Goal: Information Seeking & Learning: Check status

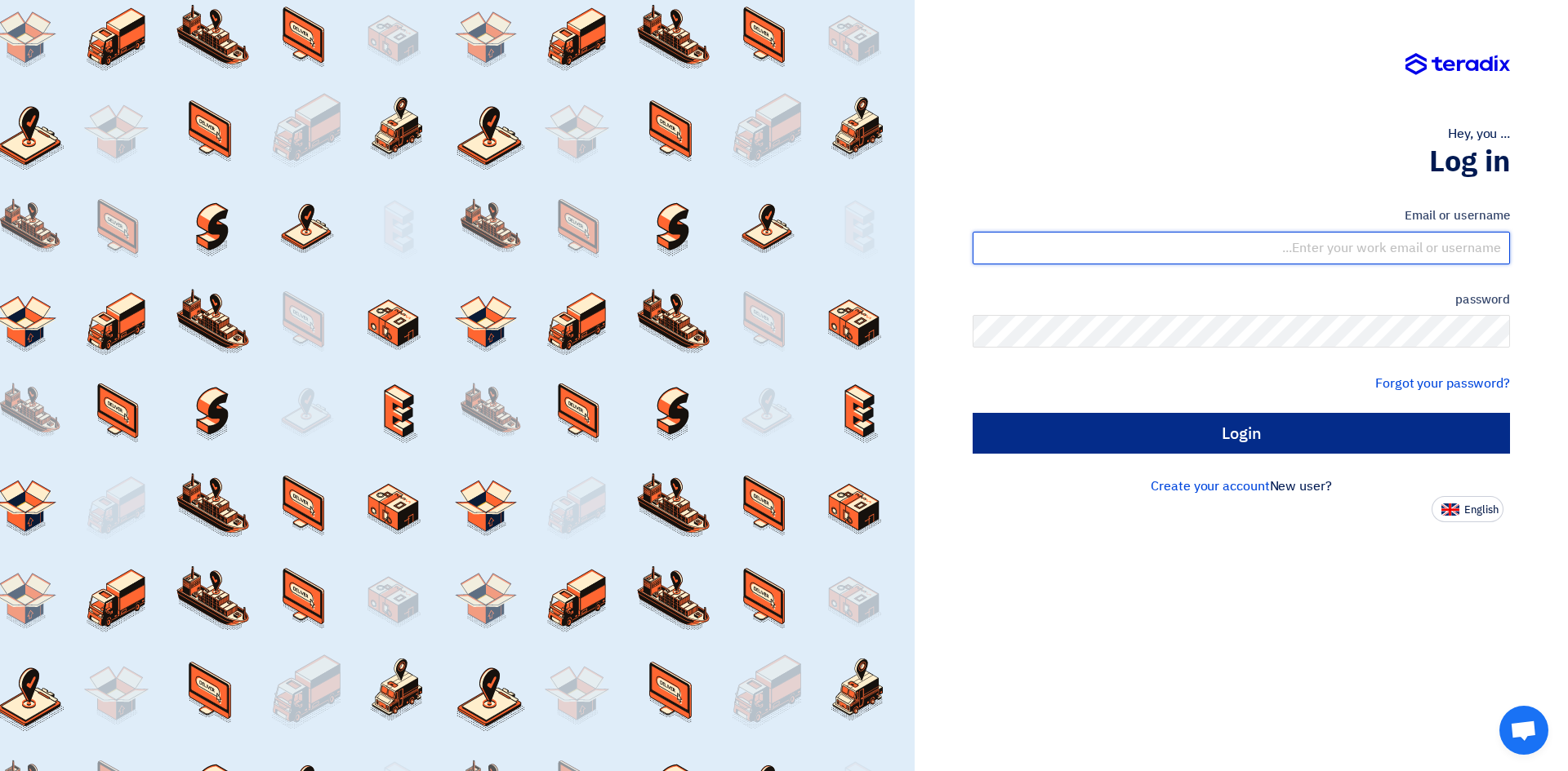
type input "sales@dalmaksa.com"
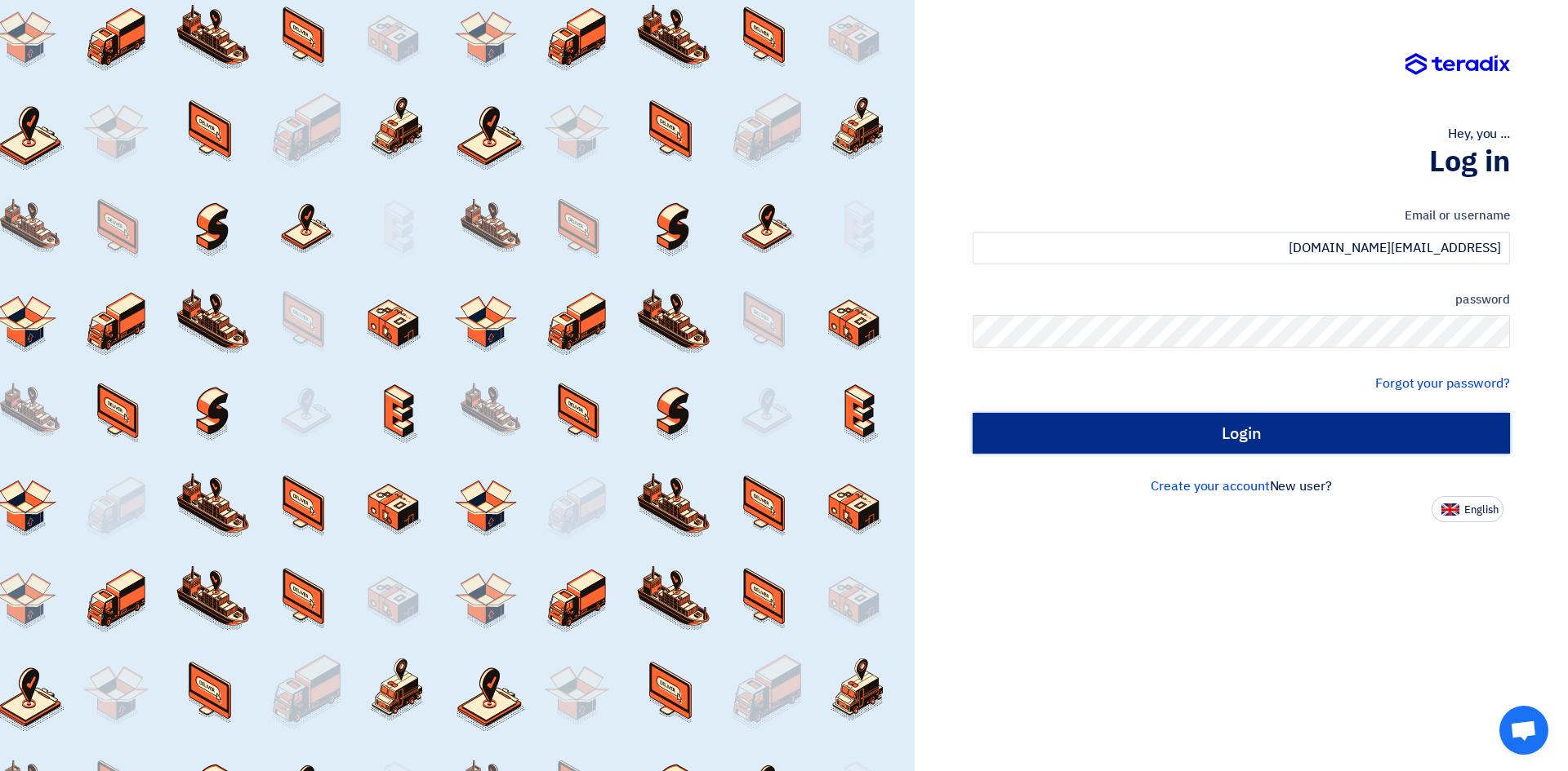
click at [1286, 427] on input "Login" at bounding box center [1241, 433] width 537 height 41
type input "Sign in"
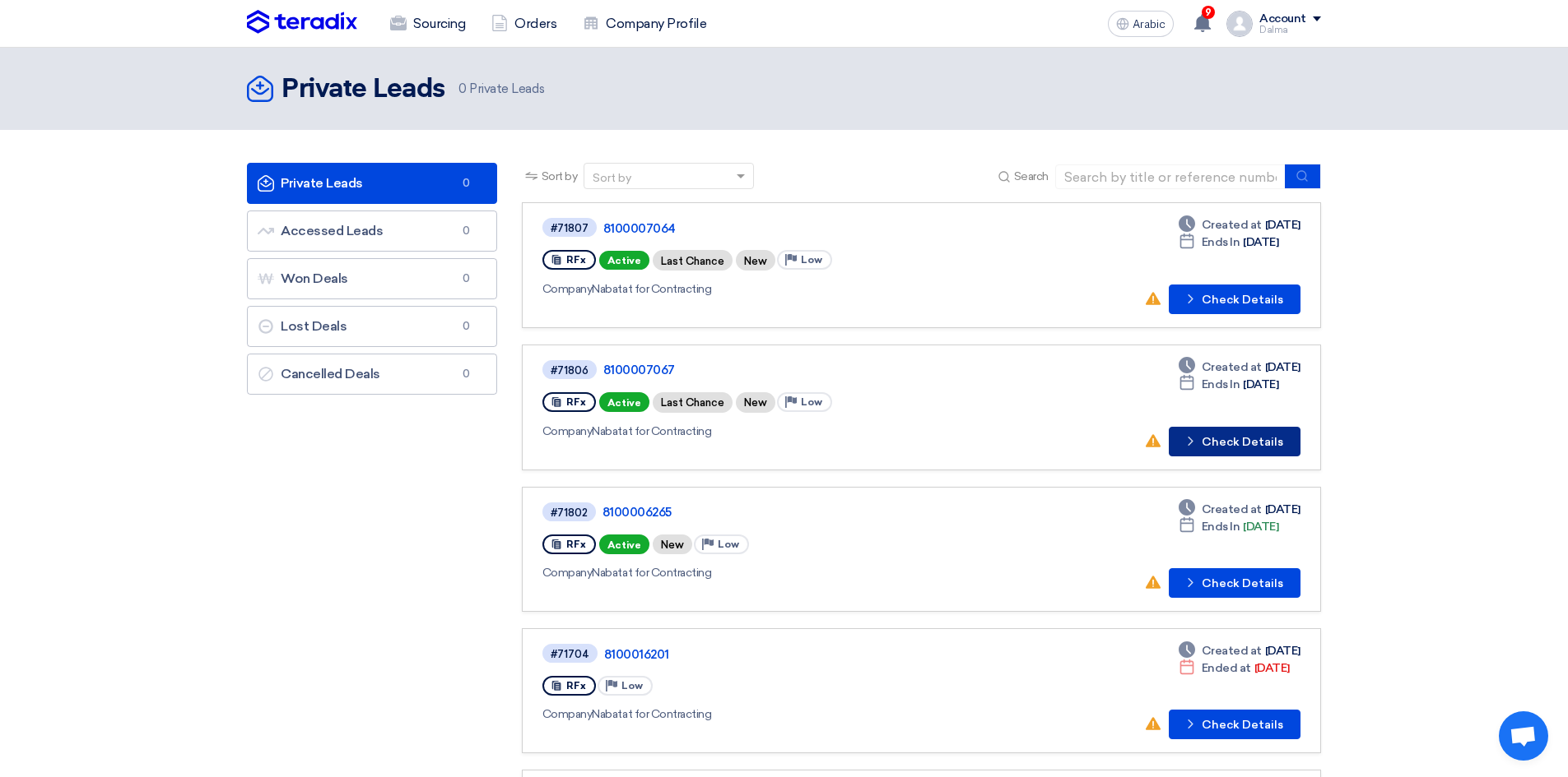
click at [1257, 445] on font "Check Details" at bounding box center [1242, 442] width 82 height 14
click at [1269, 302] on font "Check Details" at bounding box center [1242, 300] width 82 height 14
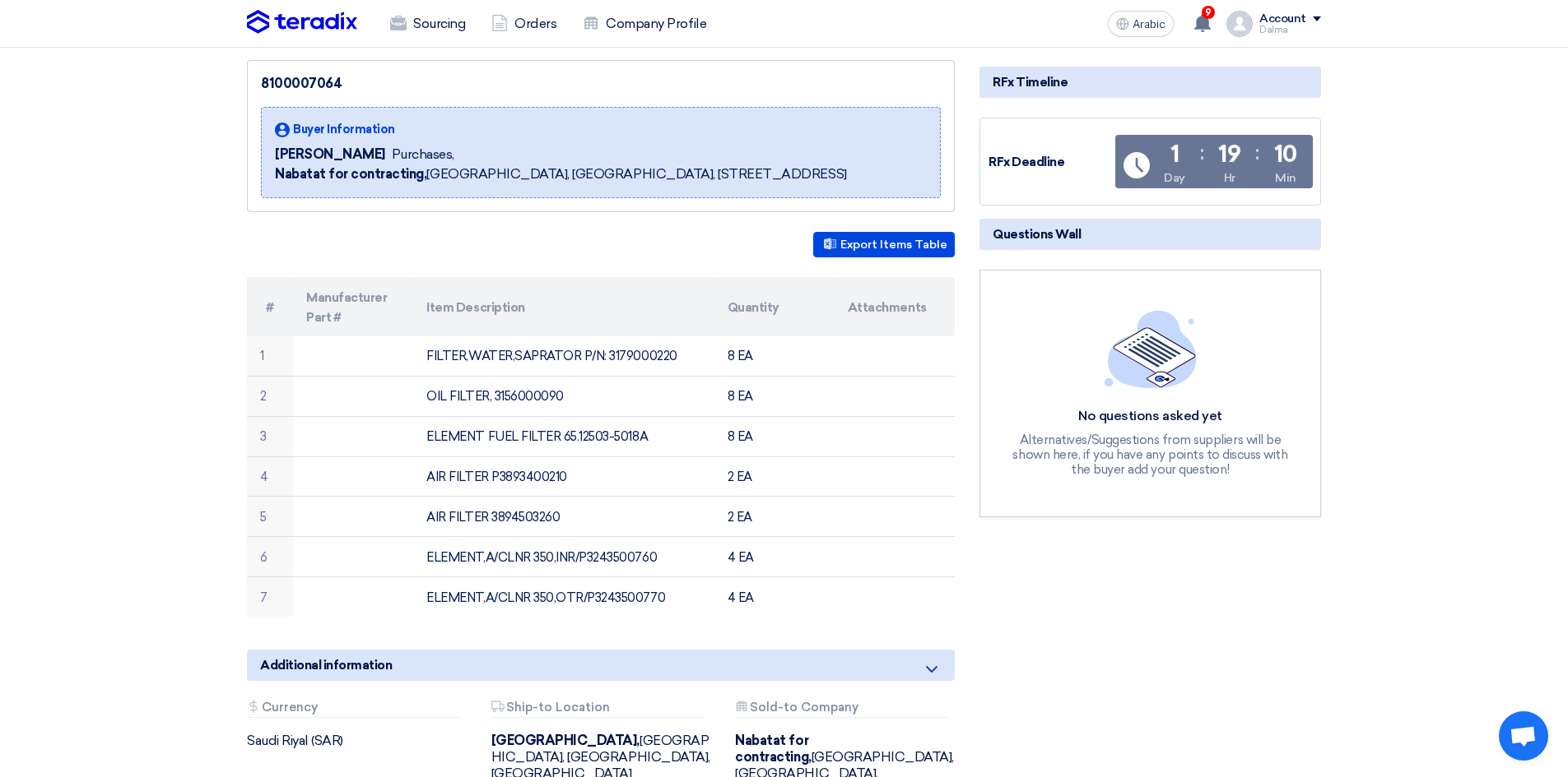
scroll to position [164, 0]
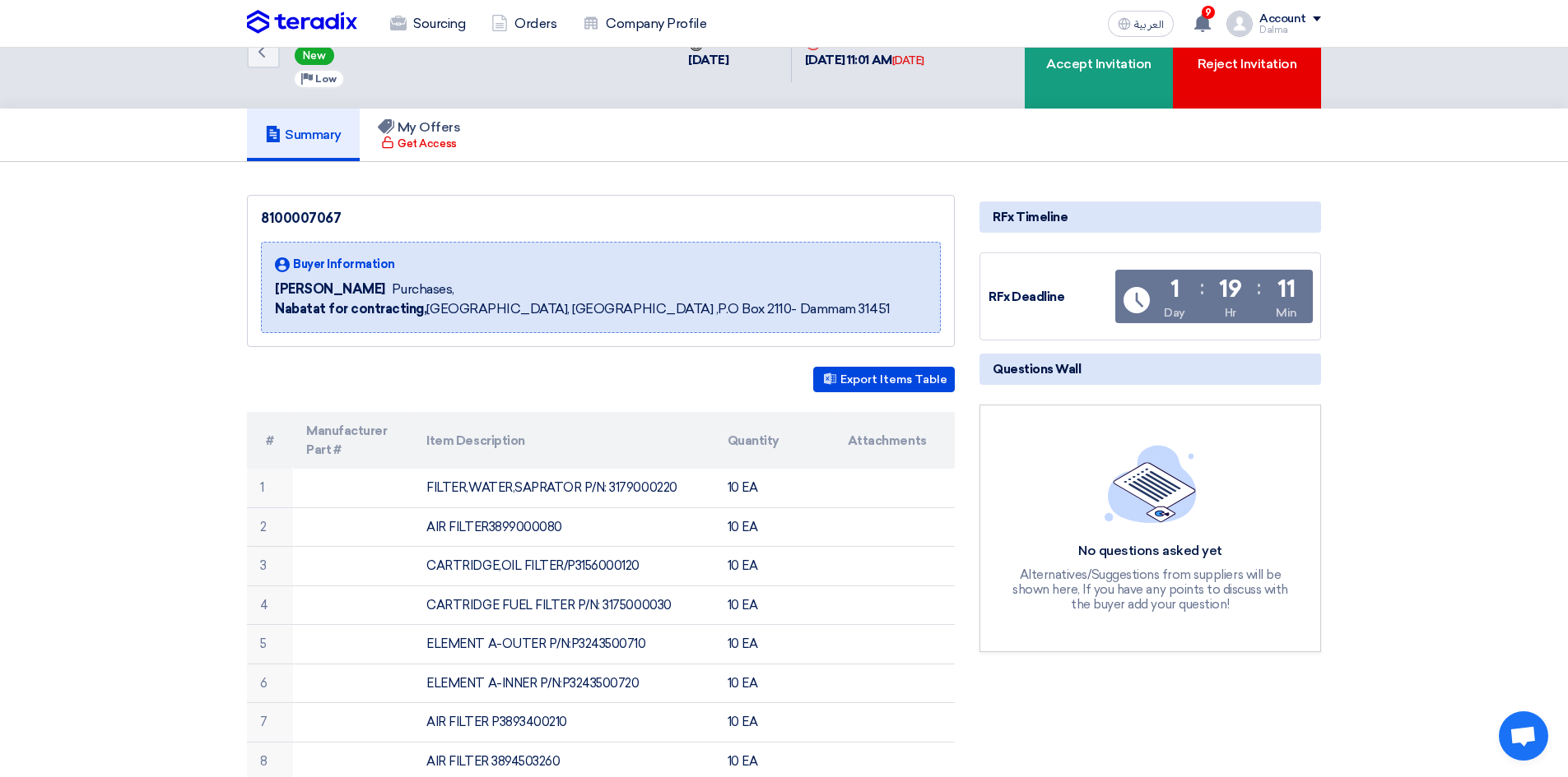
scroll to position [47, 0]
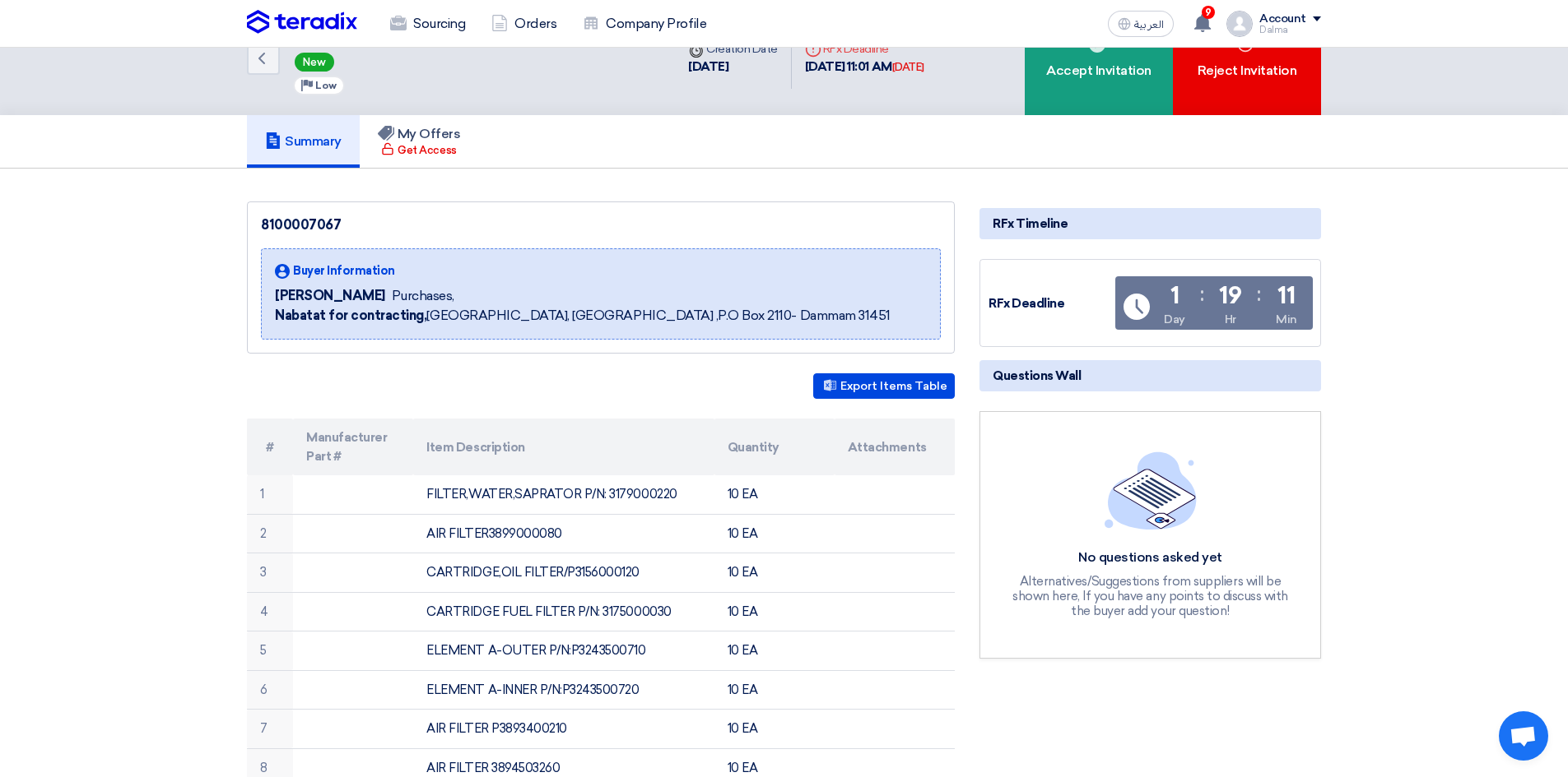
click at [582, 293] on div "[PERSON_NAME] Purchases," at bounding box center [583, 296] width 616 height 20
click at [577, 234] on div "8100007067" at bounding box center [600, 225] width 680 height 20
click at [265, 63] on icon "Back" at bounding box center [262, 58] width 20 height 20
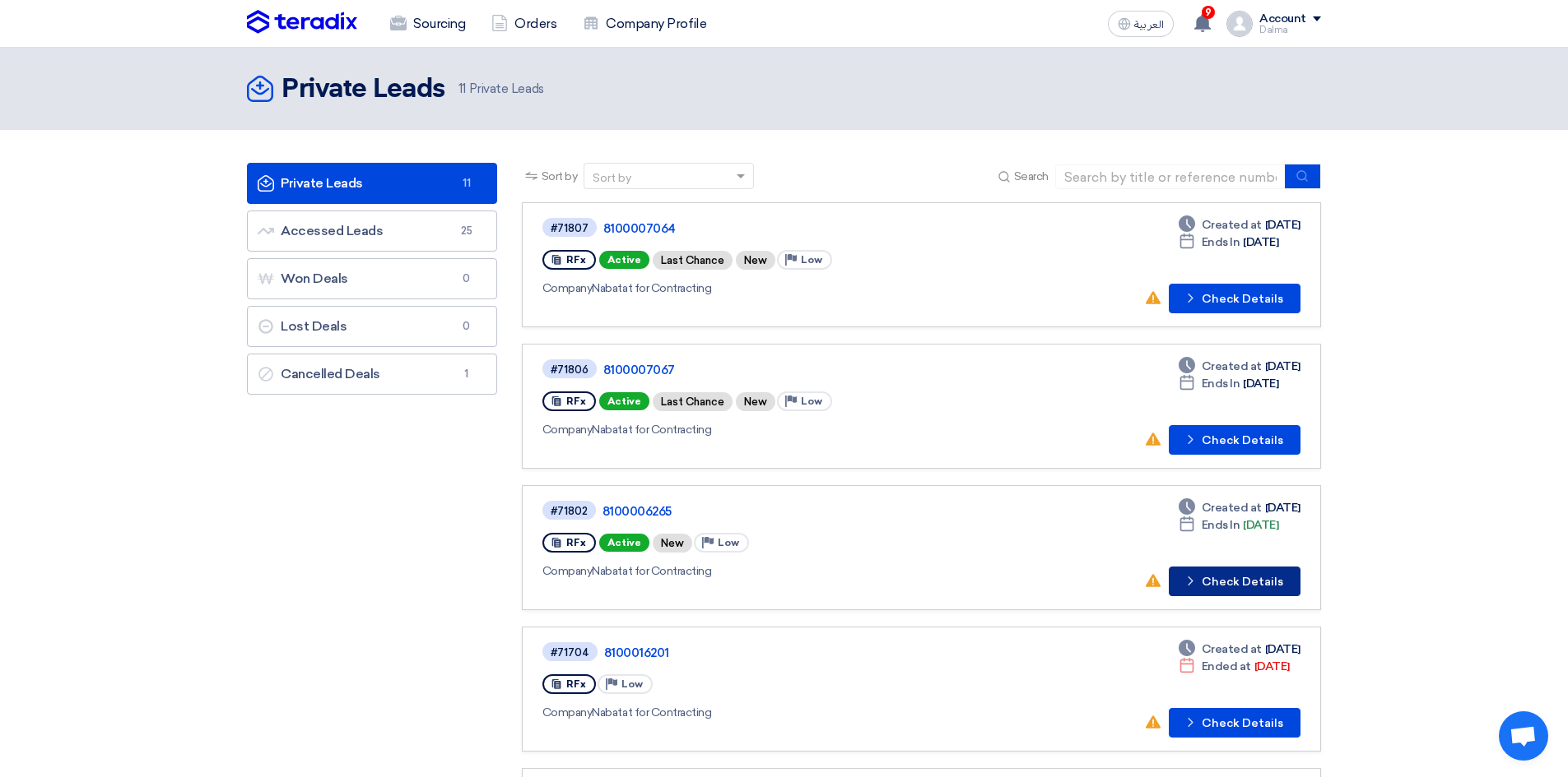
click at [1254, 582] on button "Check details Check Details" at bounding box center [1234, 581] width 132 height 30
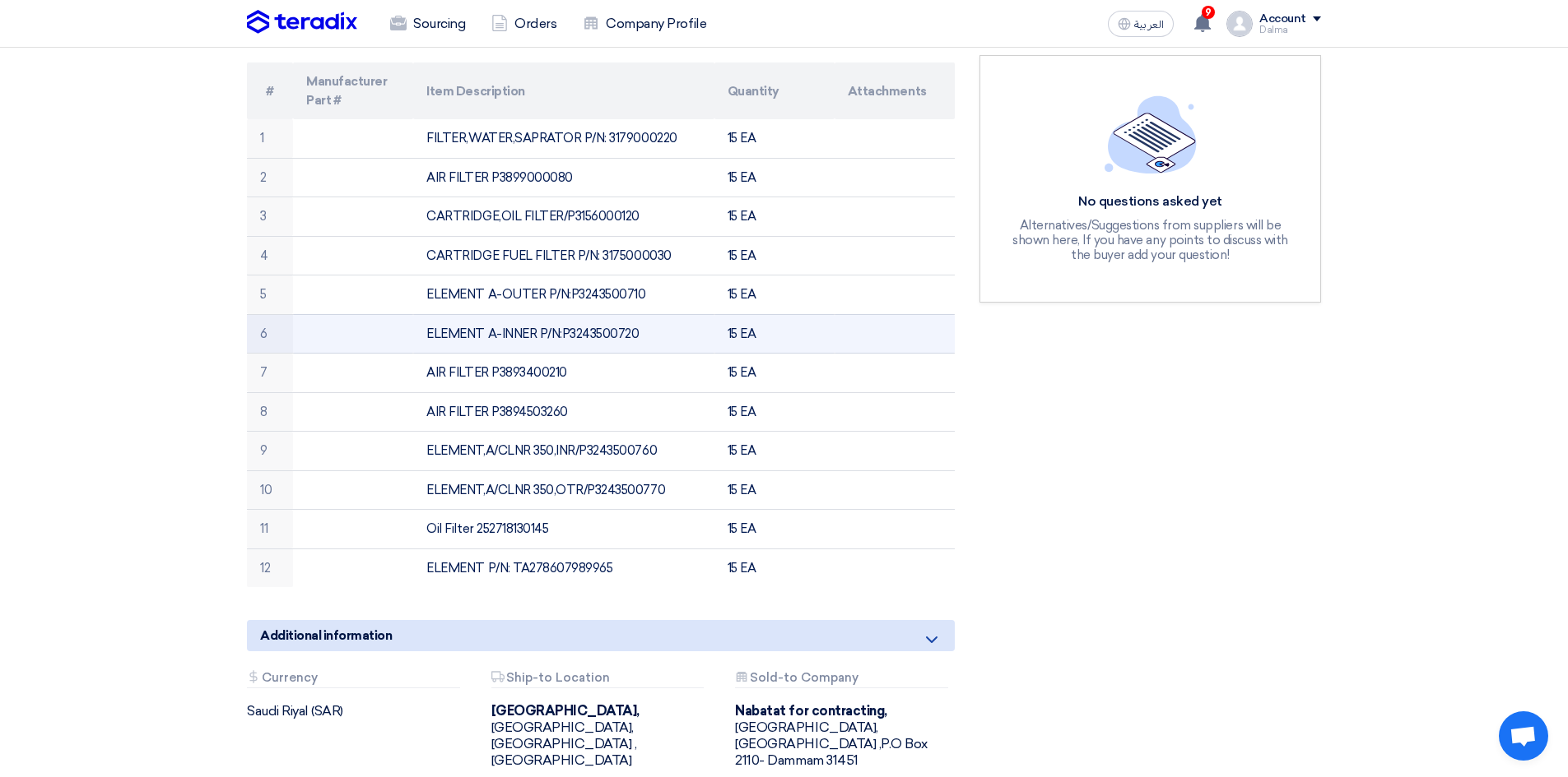
scroll to position [412, 0]
